Goal: Task Accomplishment & Management: Use online tool/utility

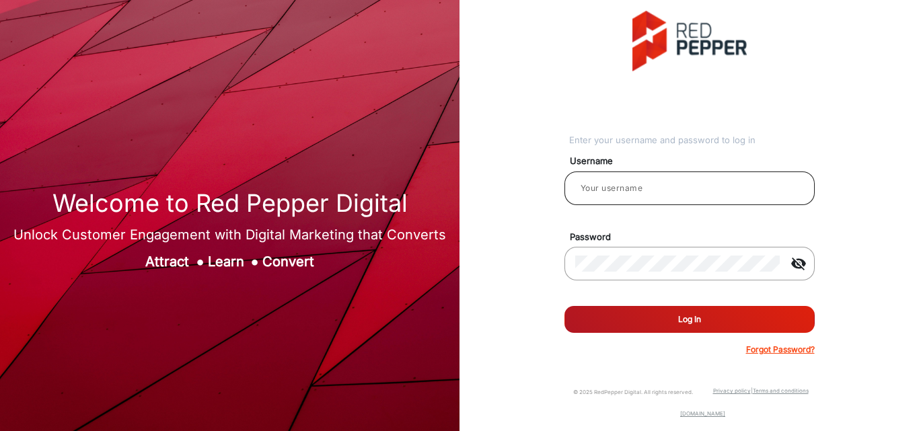
click at [624, 197] on div at bounding box center [689, 189] width 229 height 38
click at [644, 178] on div at bounding box center [689, 189] width 229 height 38
click at [639, 192] on input "email" at bounding box center [689, 188] width 229 height 16
type input "CSTeam_Briefing Form"
click at [693, 318] on button "Log In" at bounding box center [690, 319] width 250 height 27
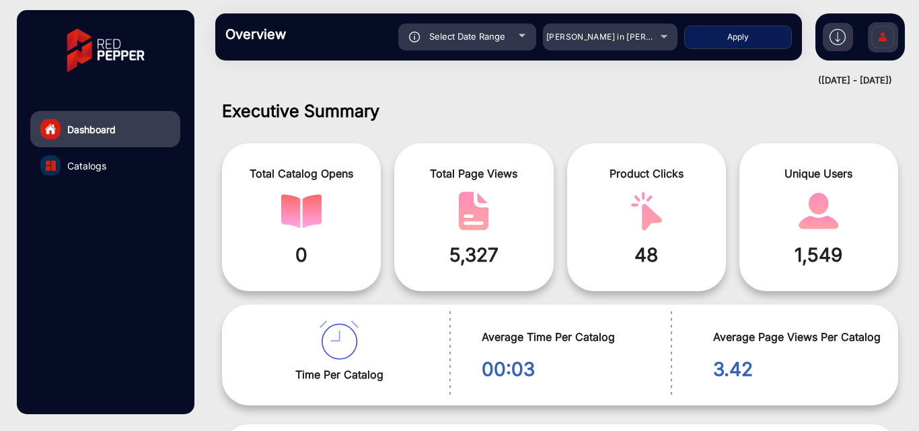
scroll to position [10, 0]
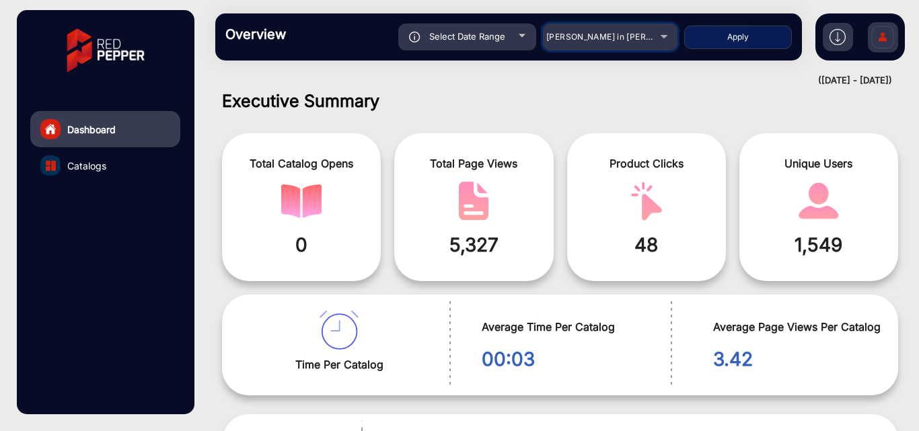
click at [641, 27] on mat-select "[PERSON_NAME] in [PERSON_NAME]" at bounding box center [610, 37] width 135 height 27
click at [632, 47] on mat-select "[PERSON_NAME] in [PERSON_NAME]" at bounding box center [610, 37] width 135 height 27
click at [663, 38] on div "[PERSON_NAME] in [PERSON_NAME]" at bounding box center [610, 37] width 135 height 16
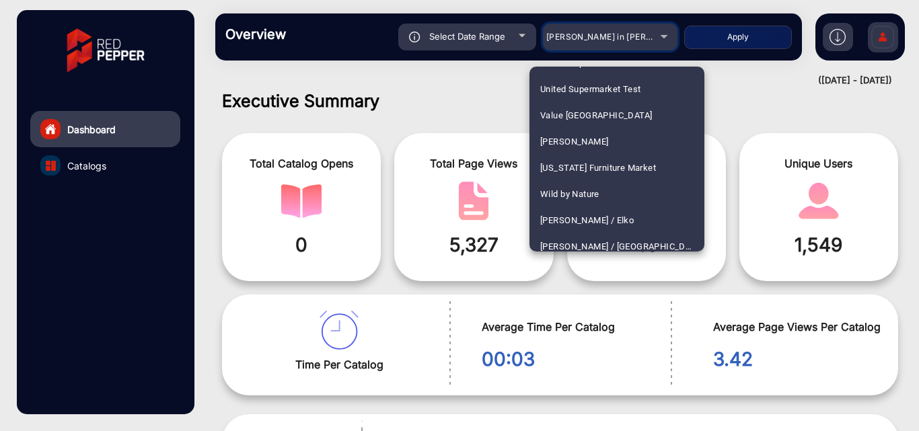
scroll to position [3474, 0]
